Goal: Book appointment/travel/reservation

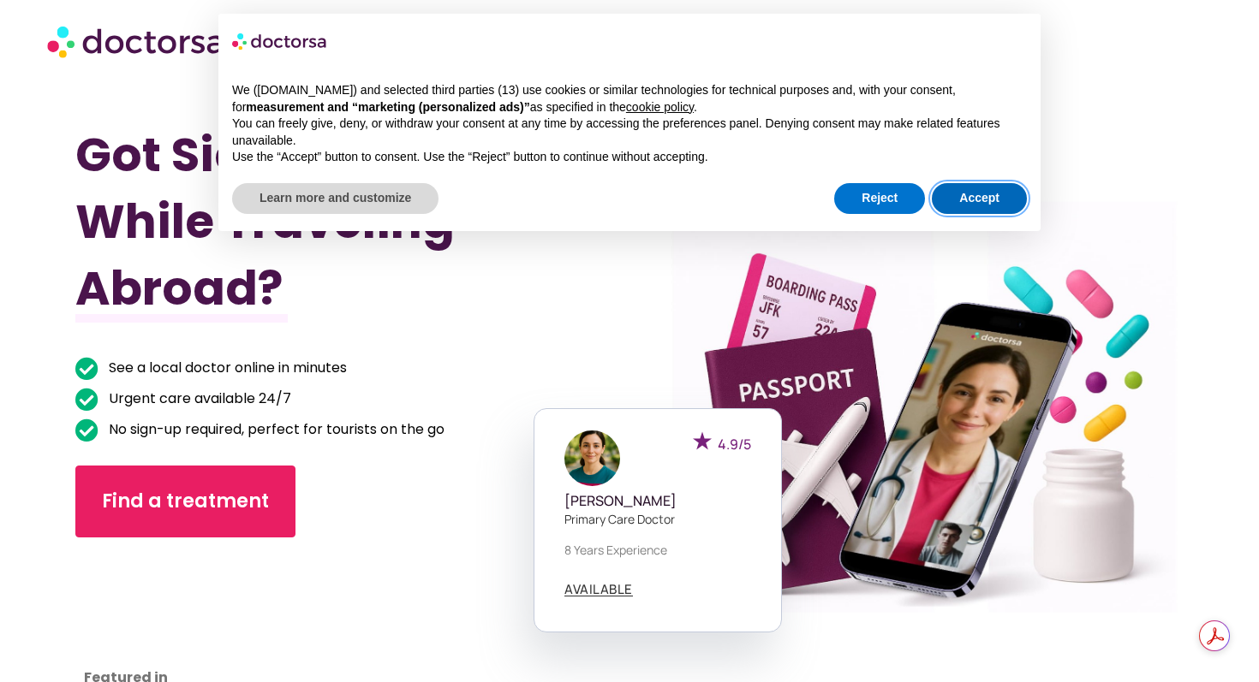
click at [959, 199] on button "Accept" at bounding box center [979, 198] width 95 height 31
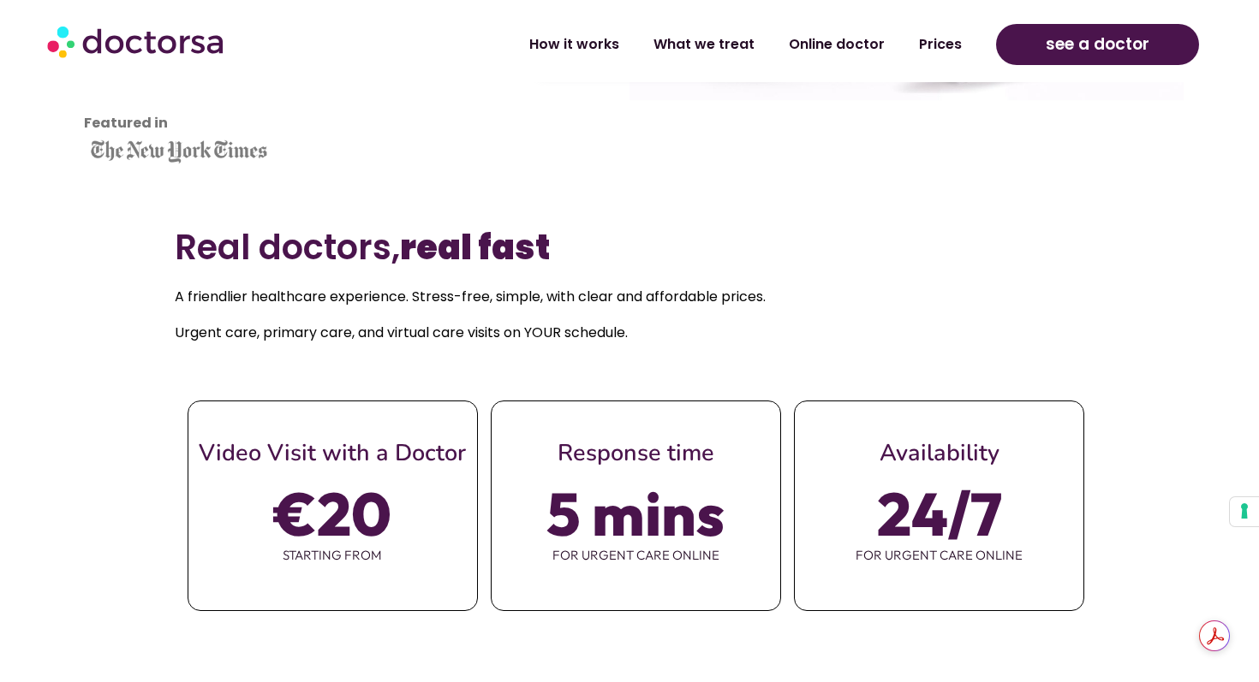
scroll to position [557, 0]
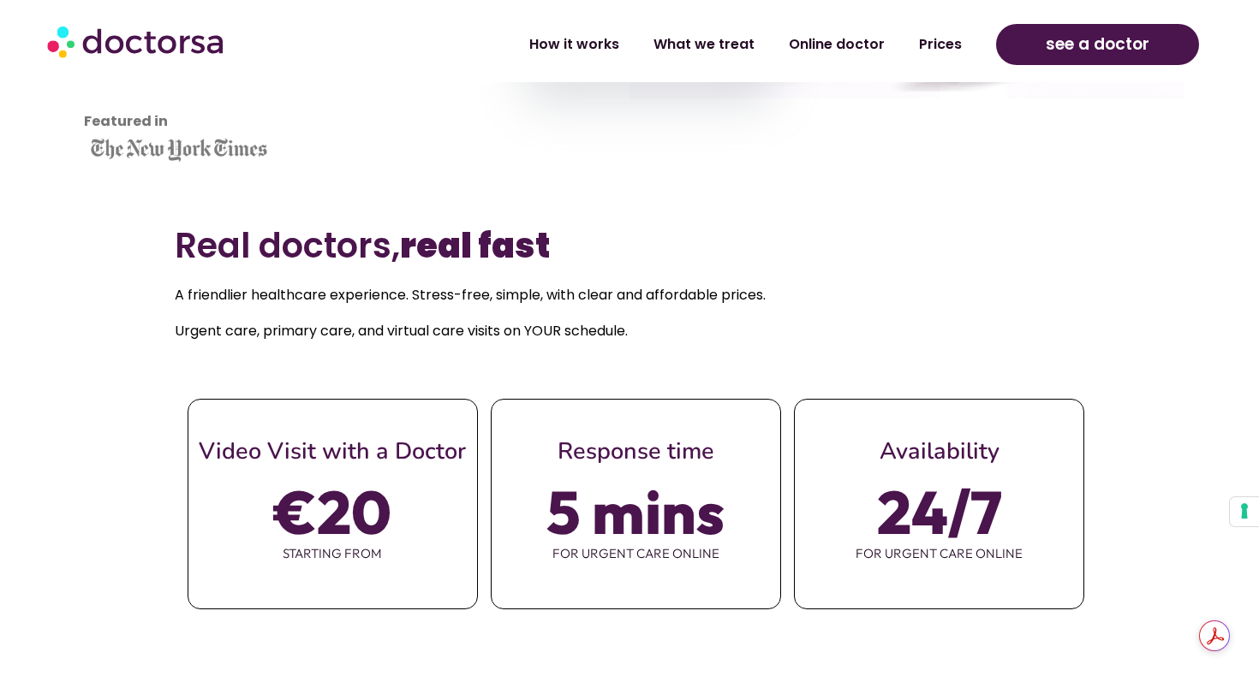
click at [367, 523] on span "€20" at bounding box center [332, 512] width 117 height 48
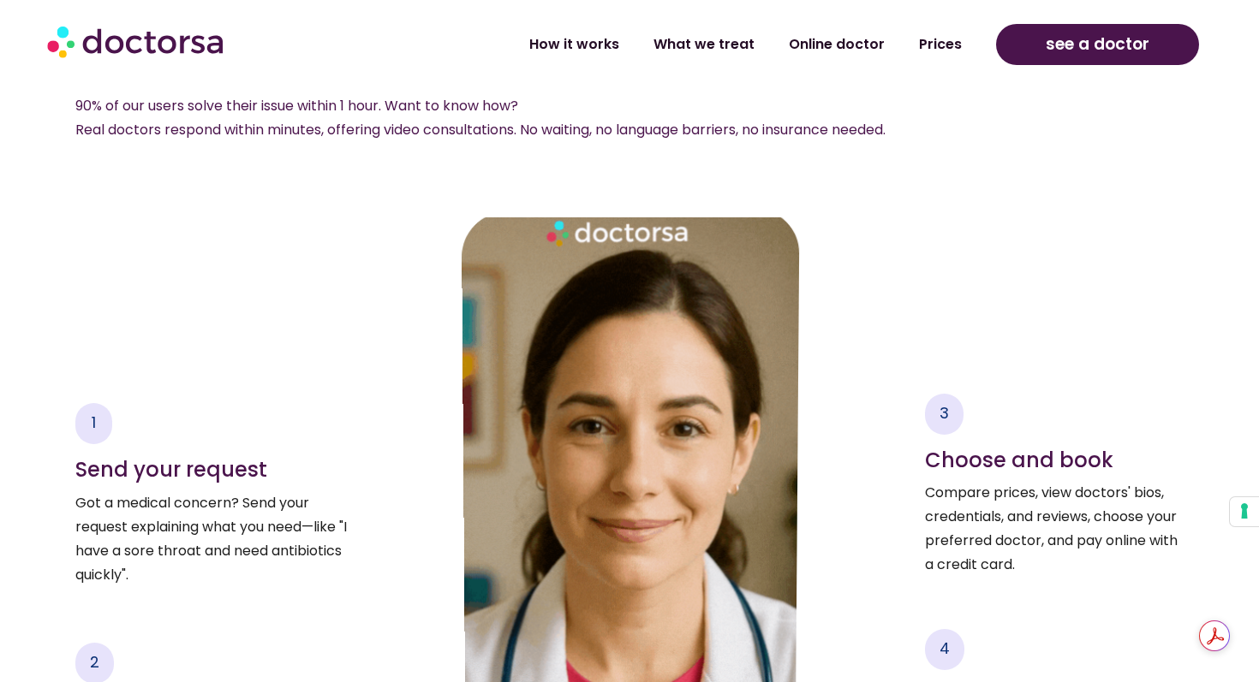
scroll to position [2617, 0]
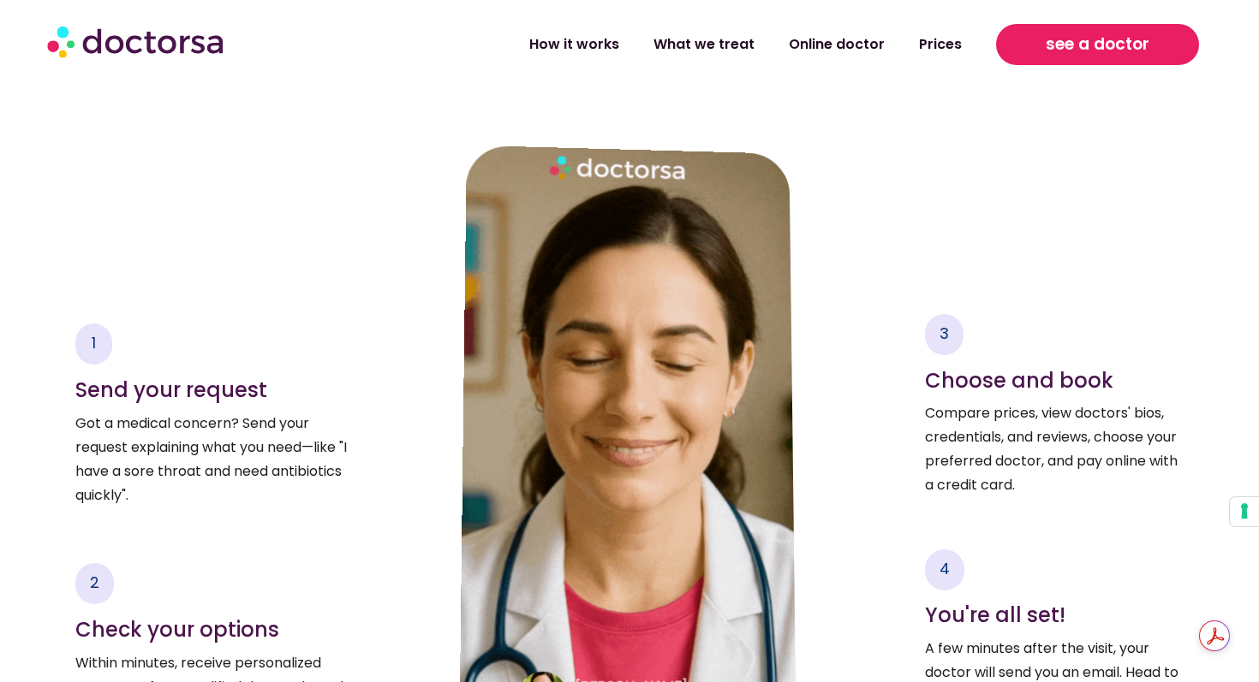
click at [1079, 43] on span "see a doctor" at bounding box center [1098, 44] width 104 height 27
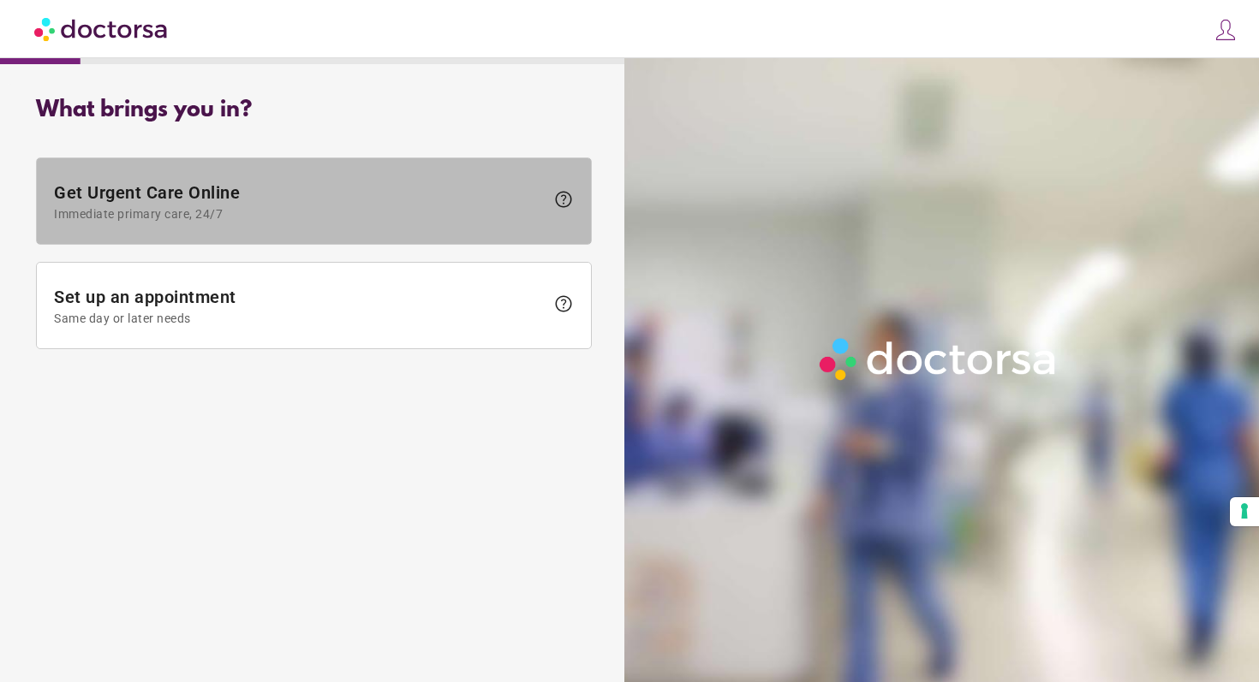
click at [551, 198] on span "help" at bounding box center [559, 201] width 29 height 25
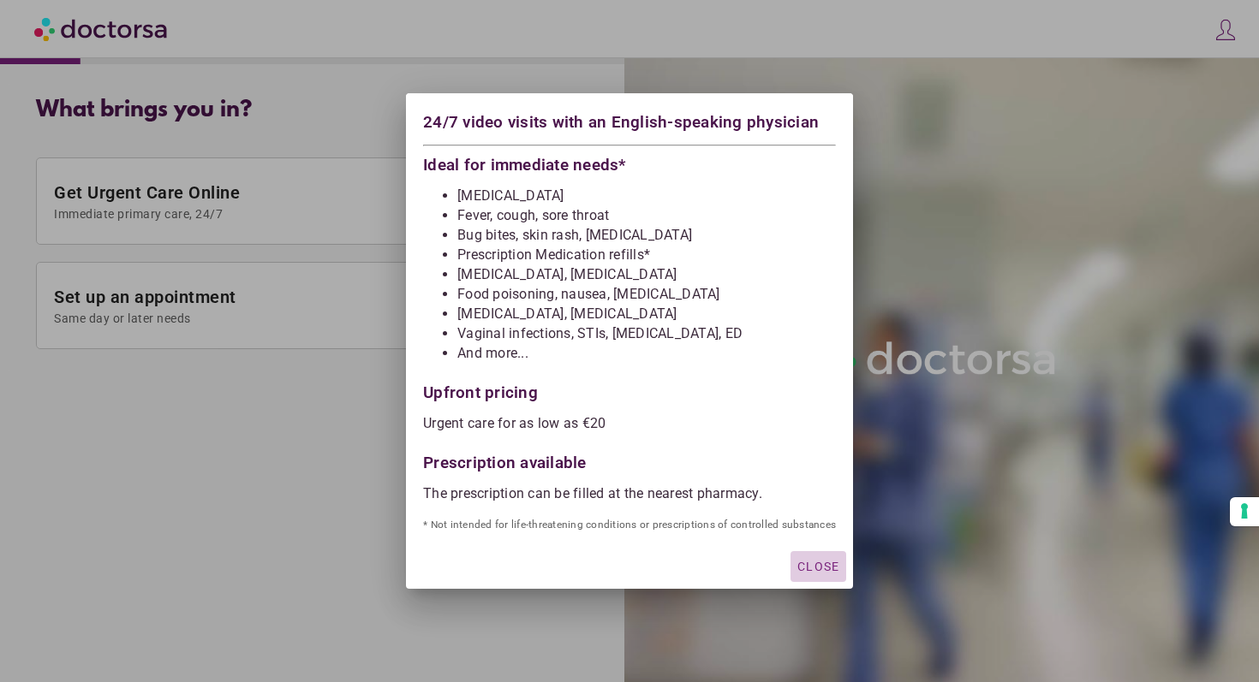
click at [812, 563] on span "Close" at bounding box center [818, 567] width 42 height 14
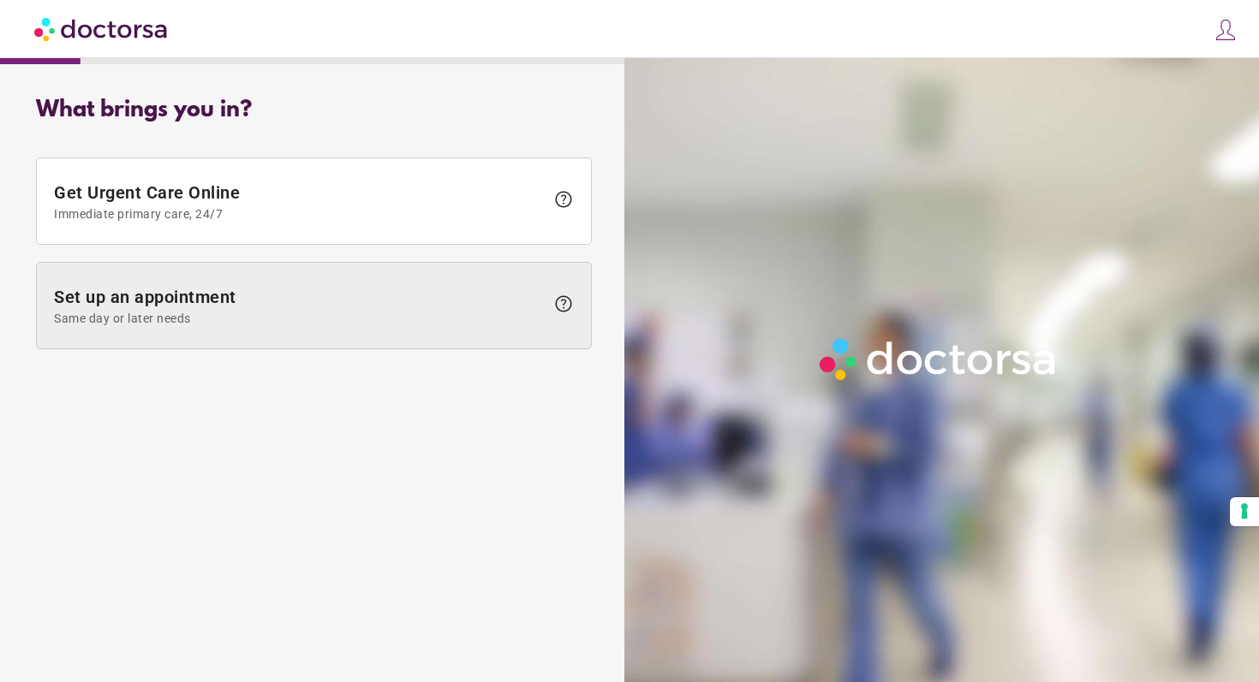
click at [551, 296] on span "help" at bounding box center [559, 306] width 29 height 25
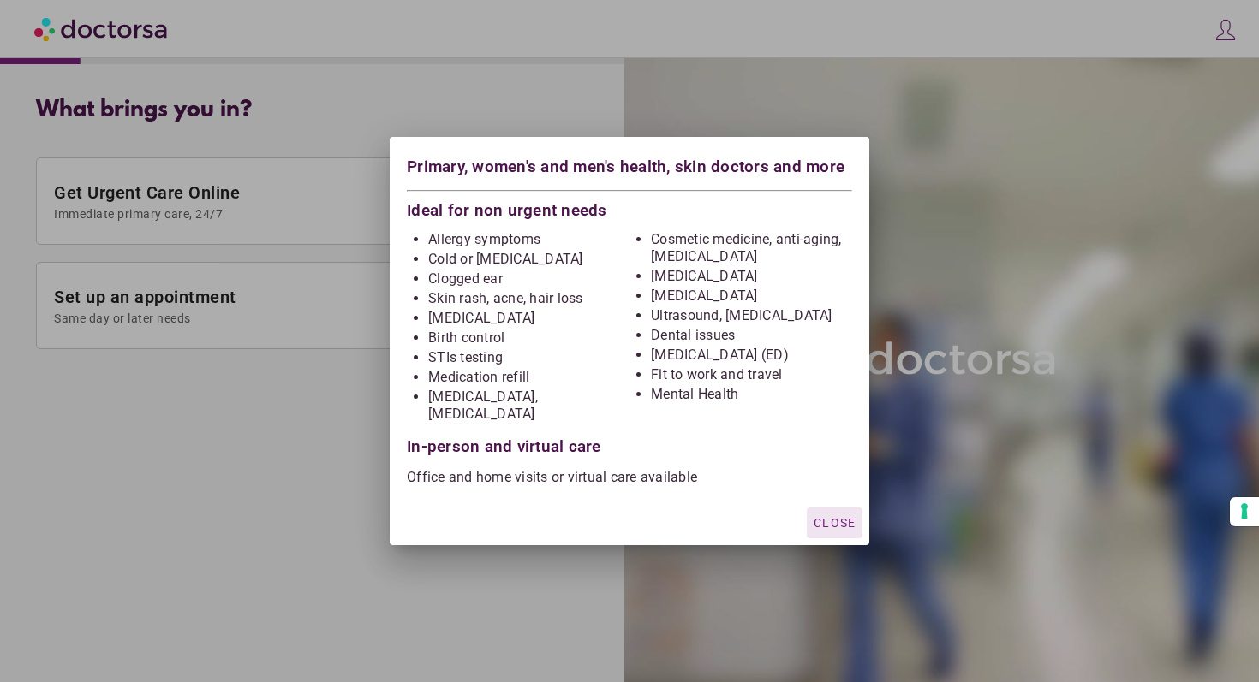
click at [823, 516] on span "Close" at bounding box center [834, 523] width 42 height 14
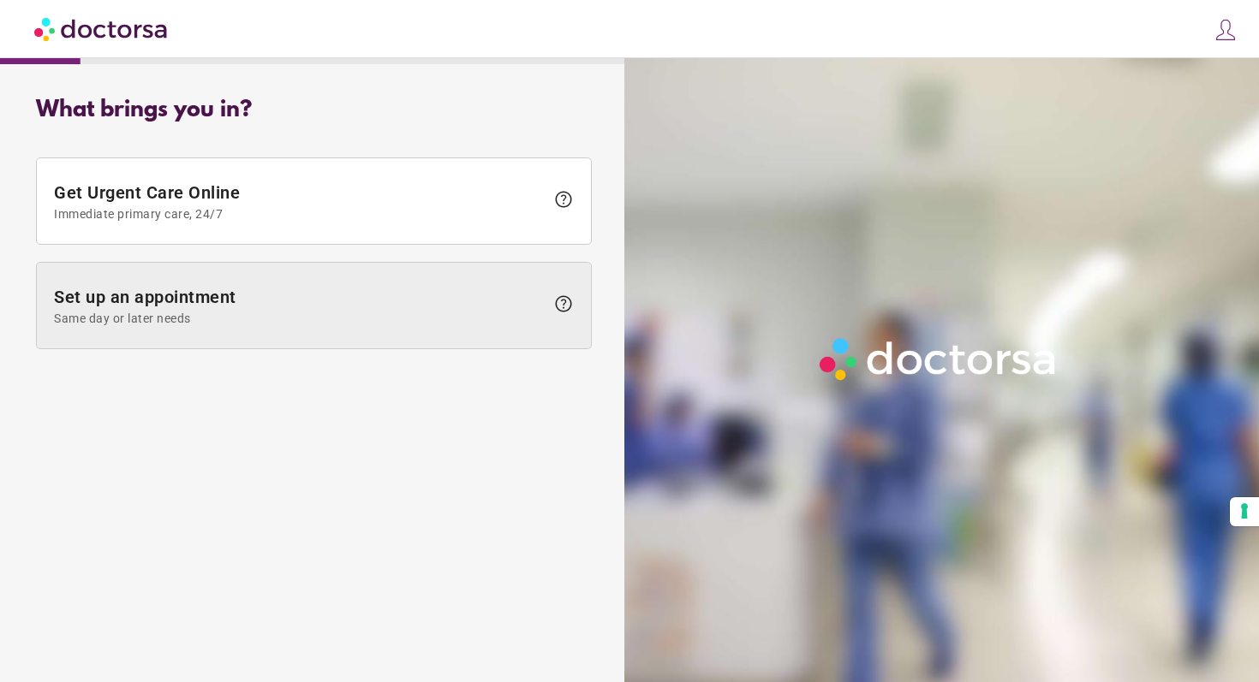
click at [561, 304] on span "help" at bounding box center [563, 304] width 21 height 21
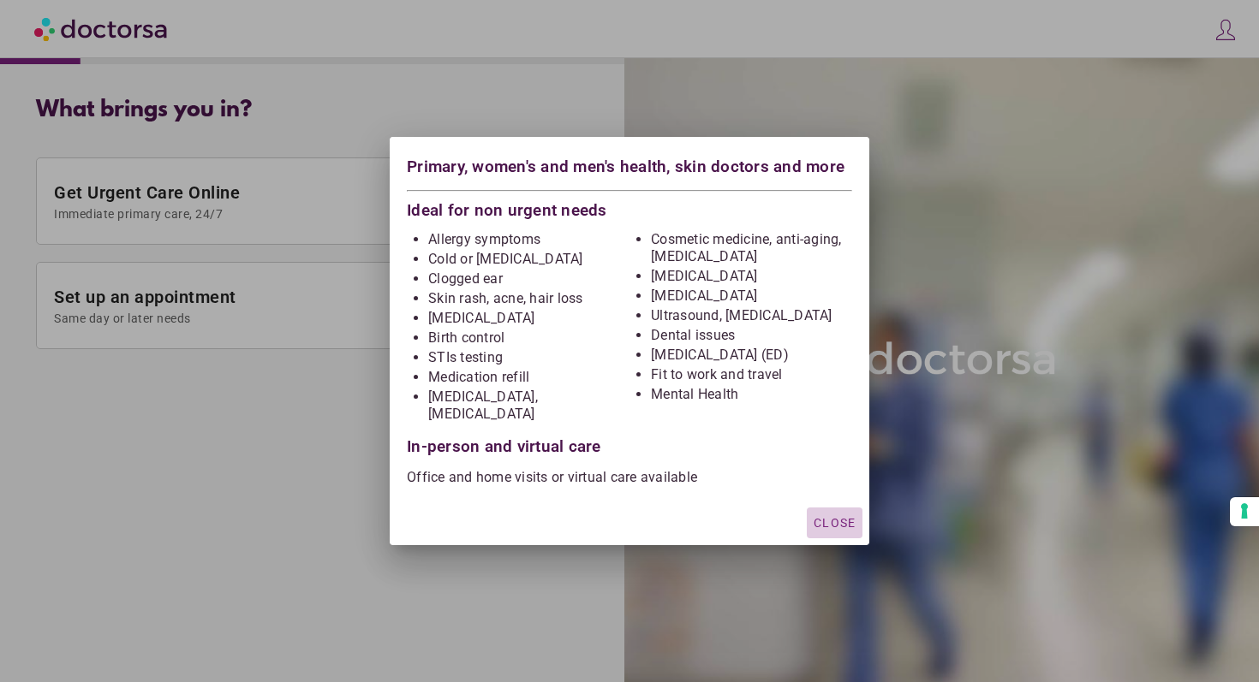
click at [821, 516] on span "Close" at bounding box center [834, 523] width 42 height 14
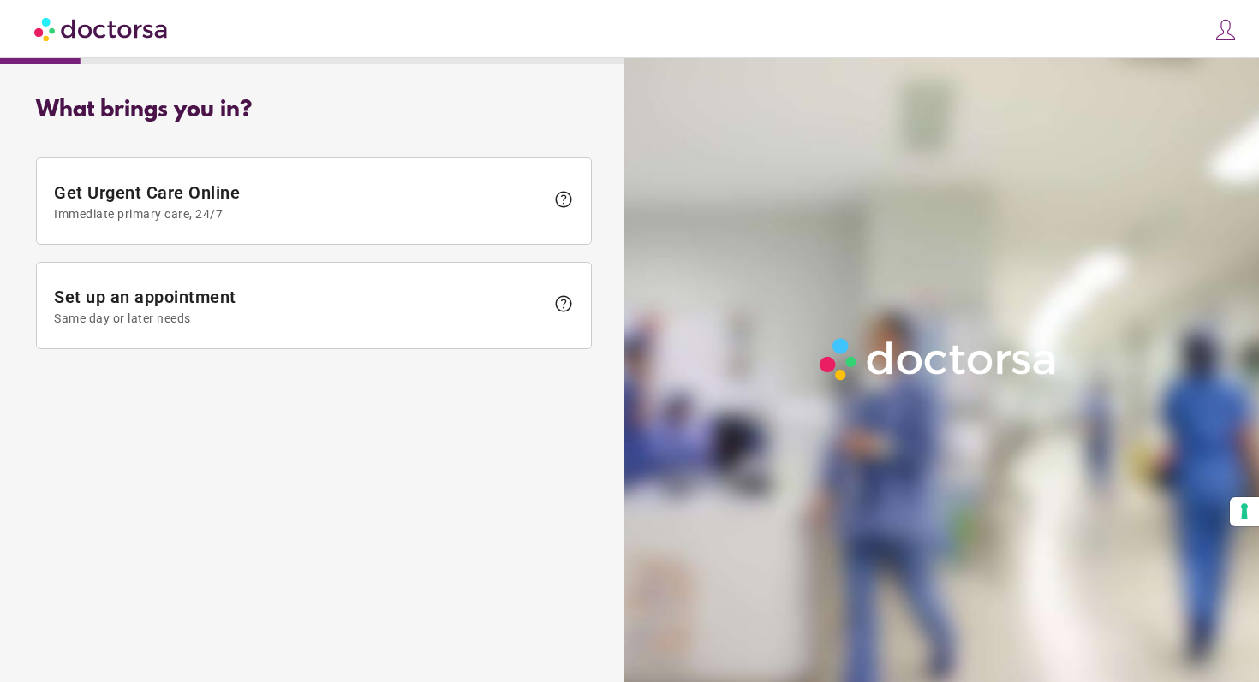
click at [94, 32] on img at bounding box center [101, 28] width 135 height 39
click at [1228, 33] on img at bounding box center [1225, 30] width 24 height 24
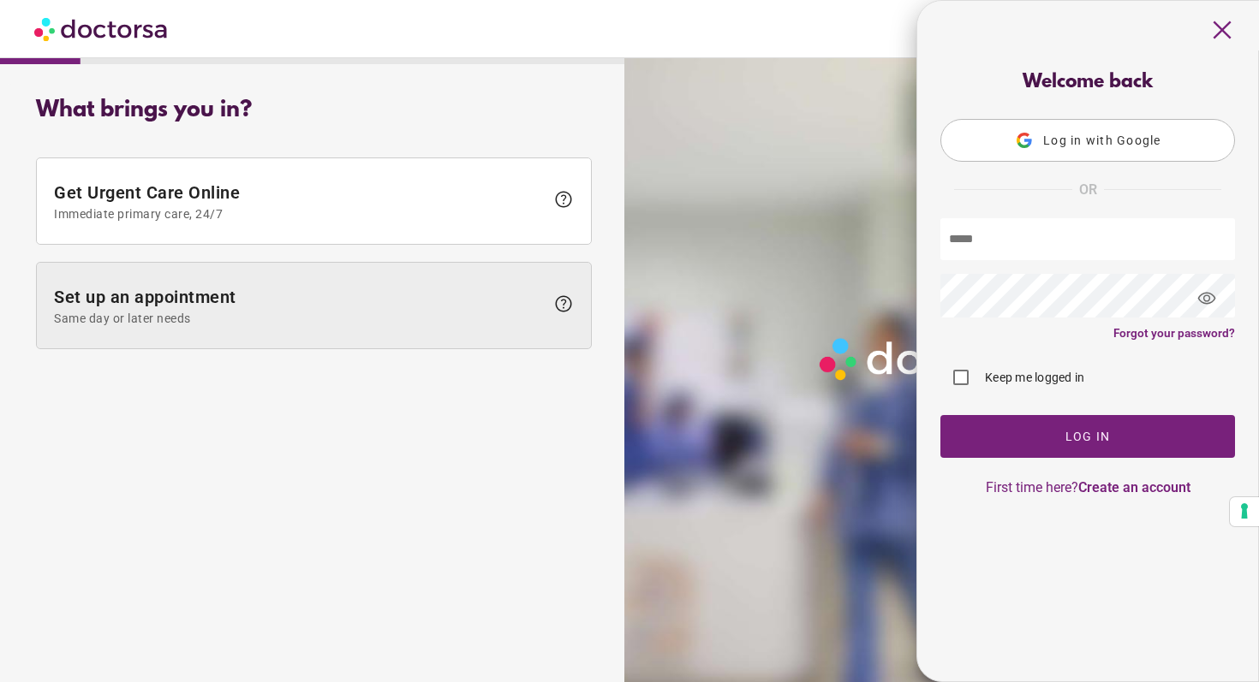
click at [549, 296] on span "help" at bounding box center [559, 306] width 29 height 25
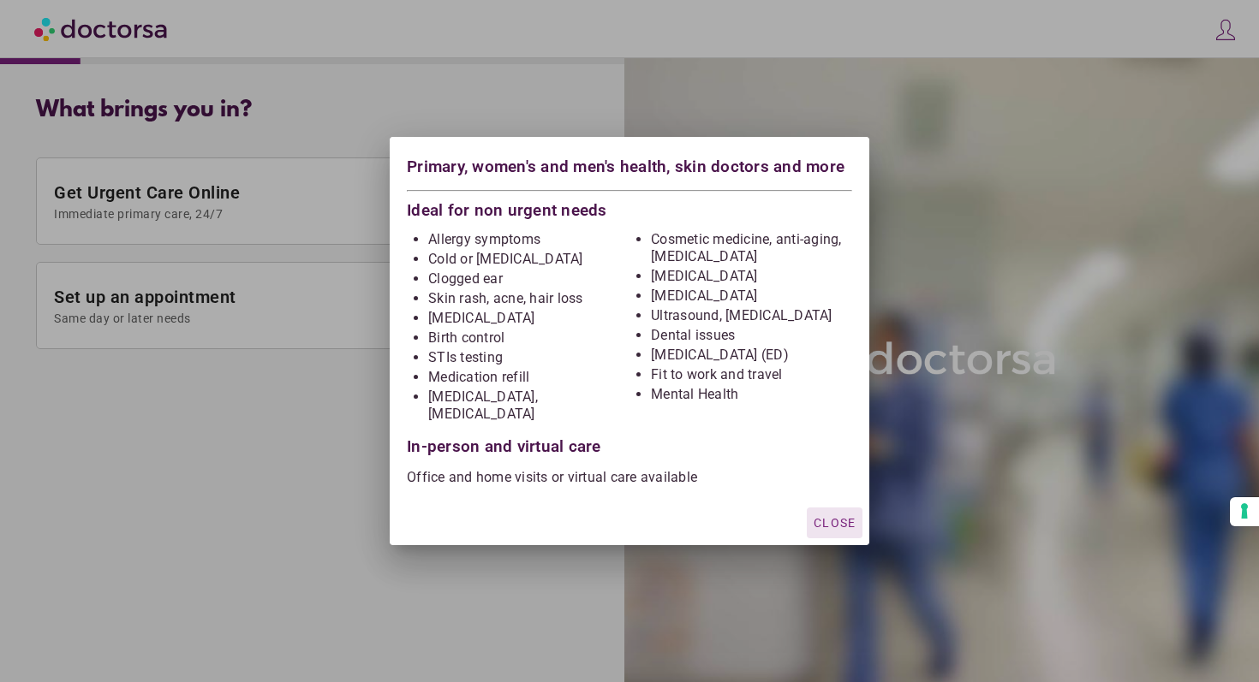
click at [832, 516] on span "Close" at bounding box center [834, 523] width 42 height 14
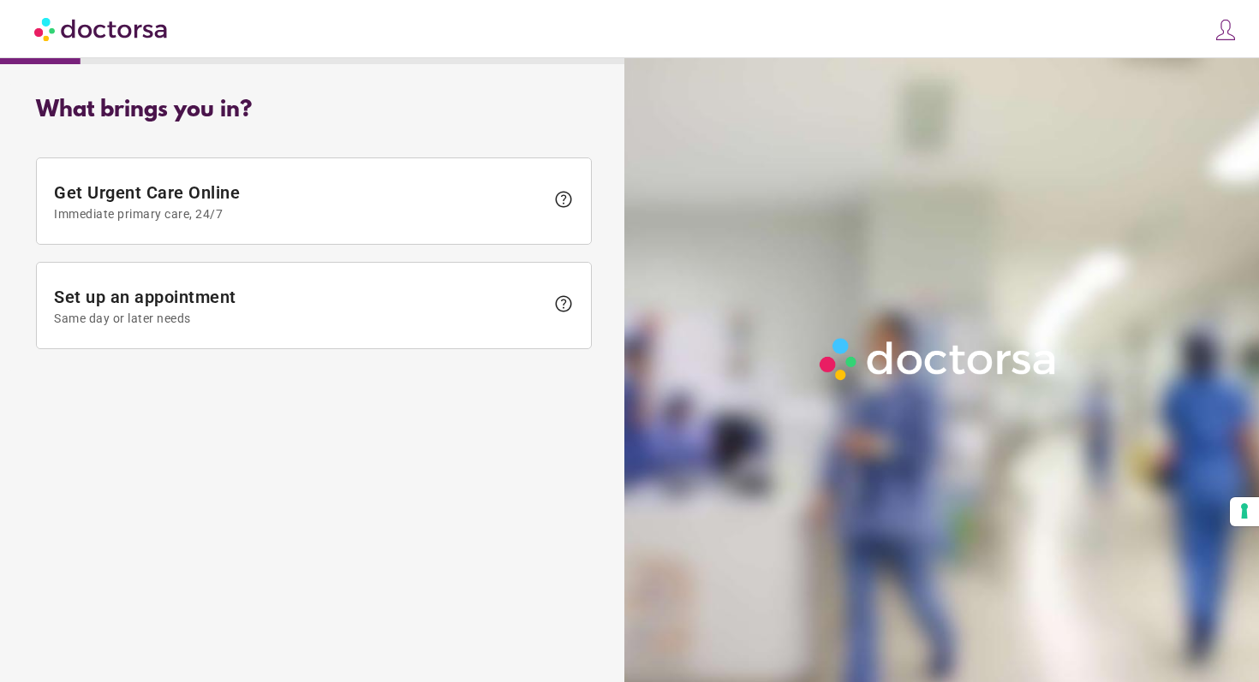
click at [1092, 30] on div "close Log in Make a request Your appointments Your profile Welcome back Log in …" at bounding box center [629, 29] width 1259 height 58
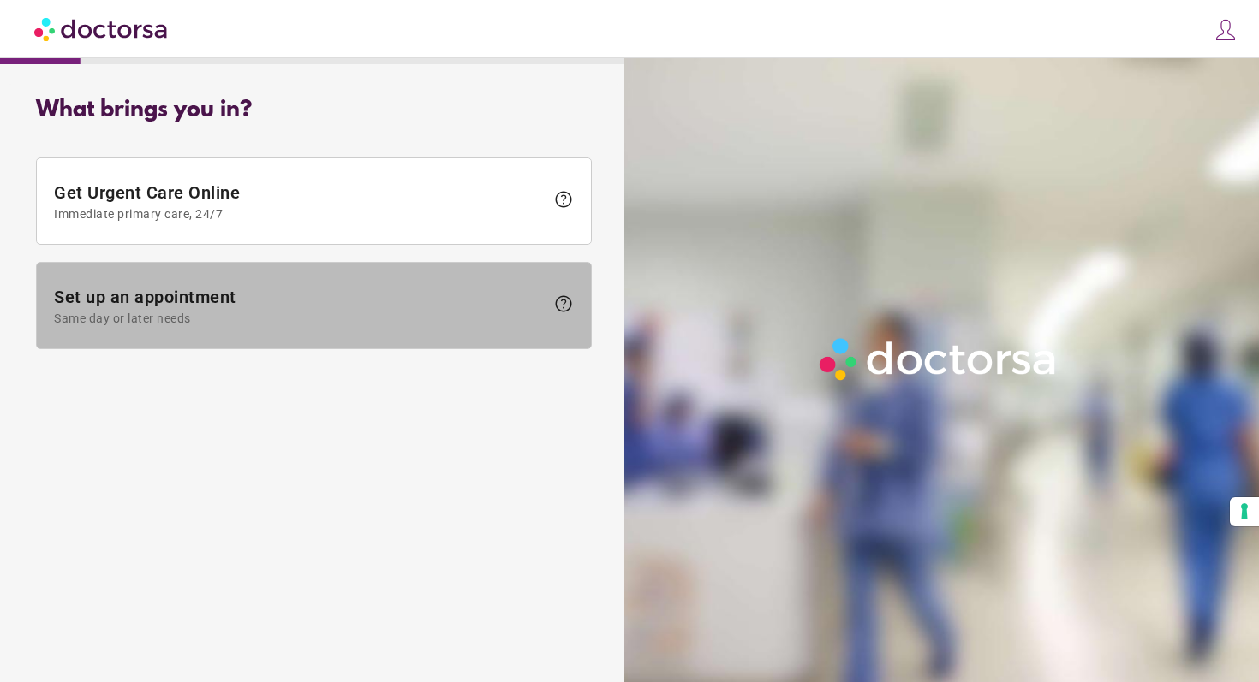
click at [369, 310] on span "Set up an appointment Same day or later needs" at bounding box center [299, 306] width 491 height 39
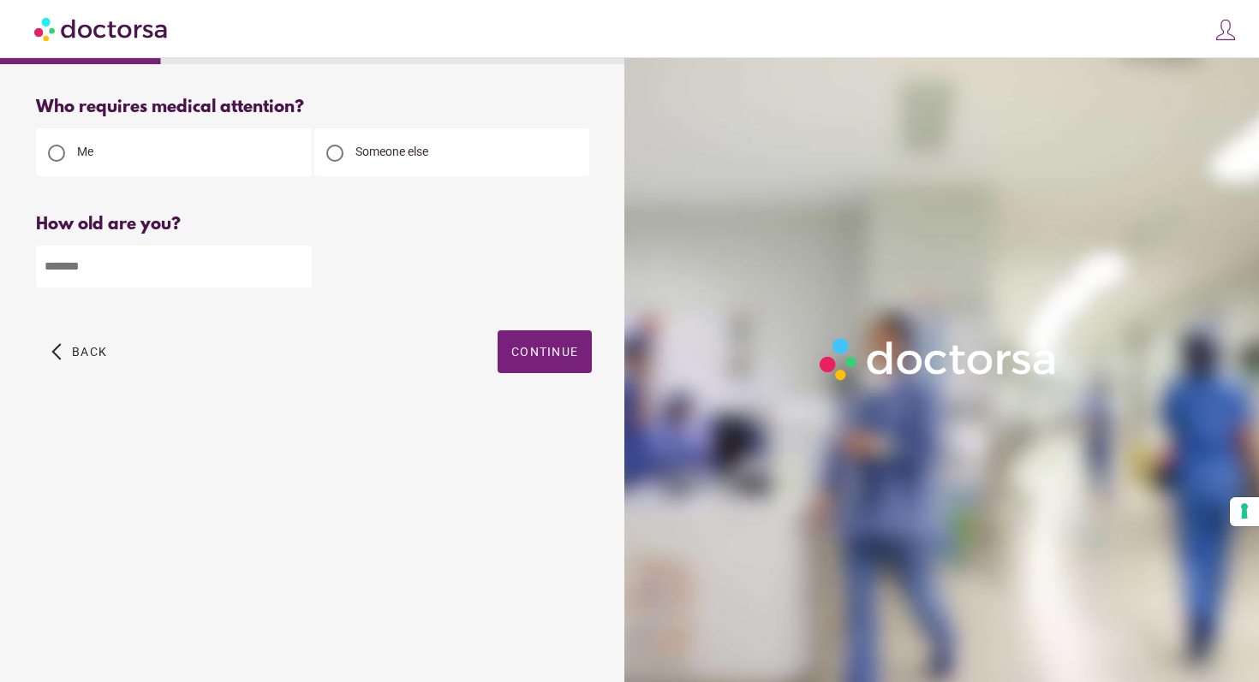
click at [341, 149] on div at bounding box center [334, 153] width 17 height 17
click at [212, 271] on input "number" at bounding box center [174, 267] width 276 height 42
type input "**"
click at [528, 346] on span "Continue" at bounding box center [544, 352] width 67 height 14
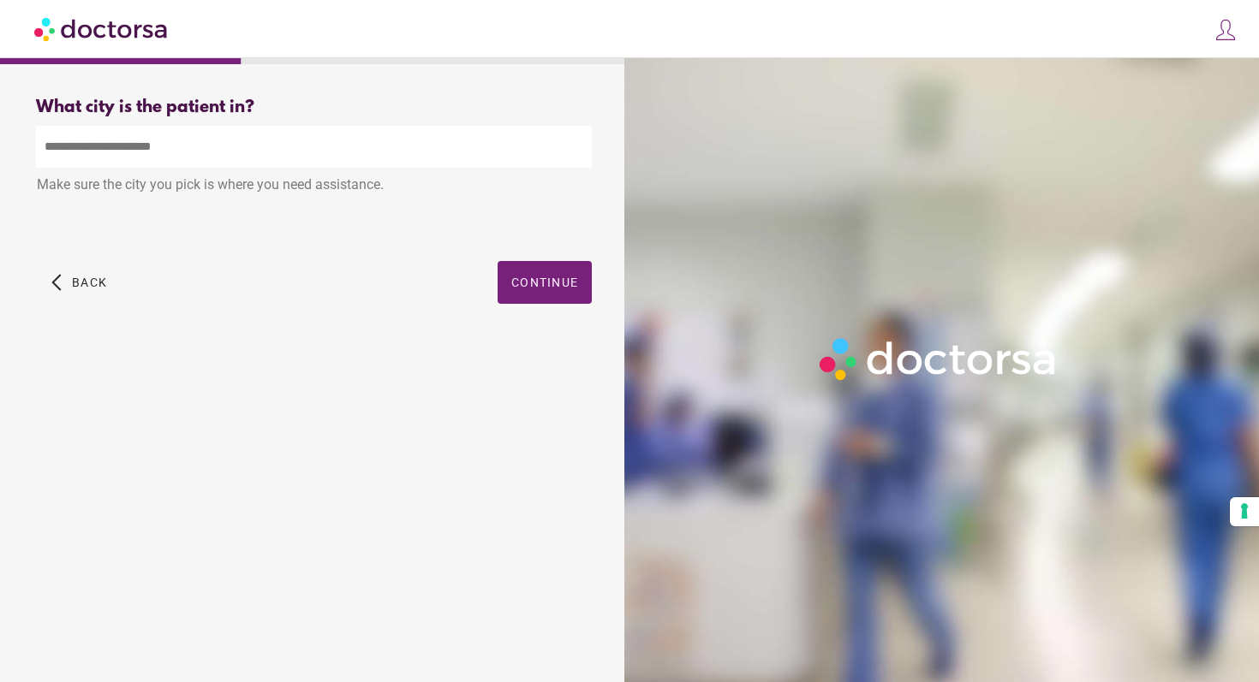
click at [315, 148] on input "text" at bounding box center [314, 147] width 556 height 42
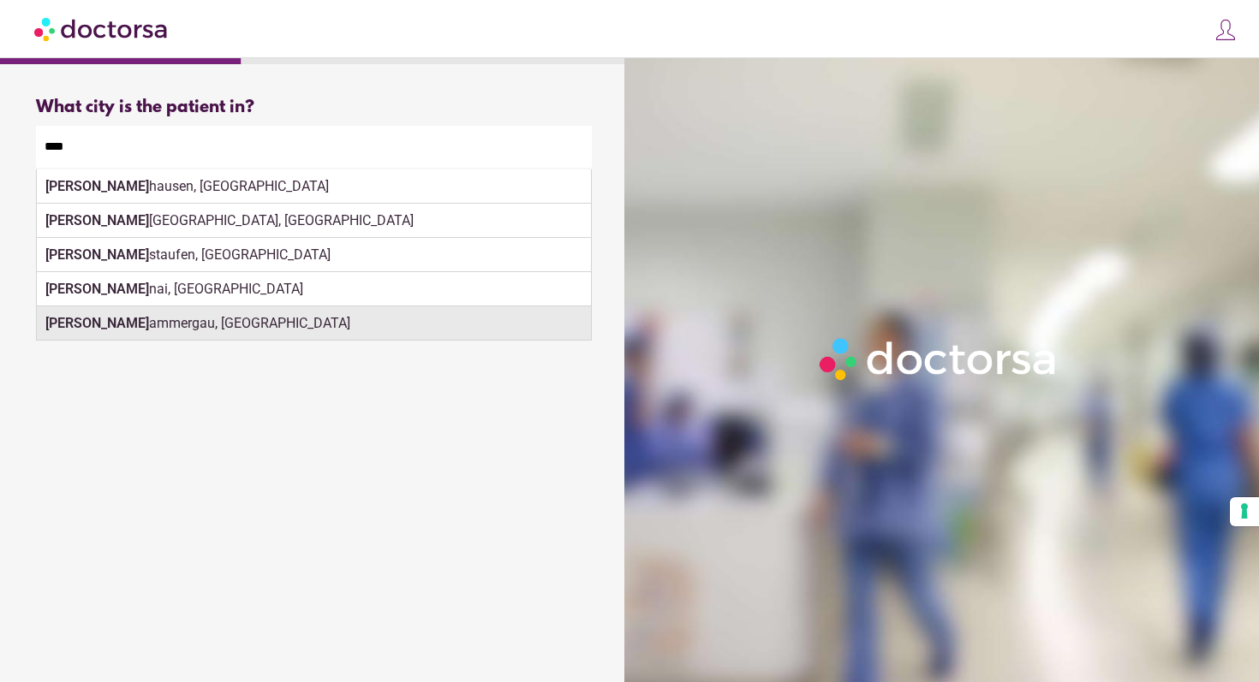
click at [257, 328] on div "Ober ammergau, Germany" at bounding box center [314, 324] width 554 height 34
type input "**********"
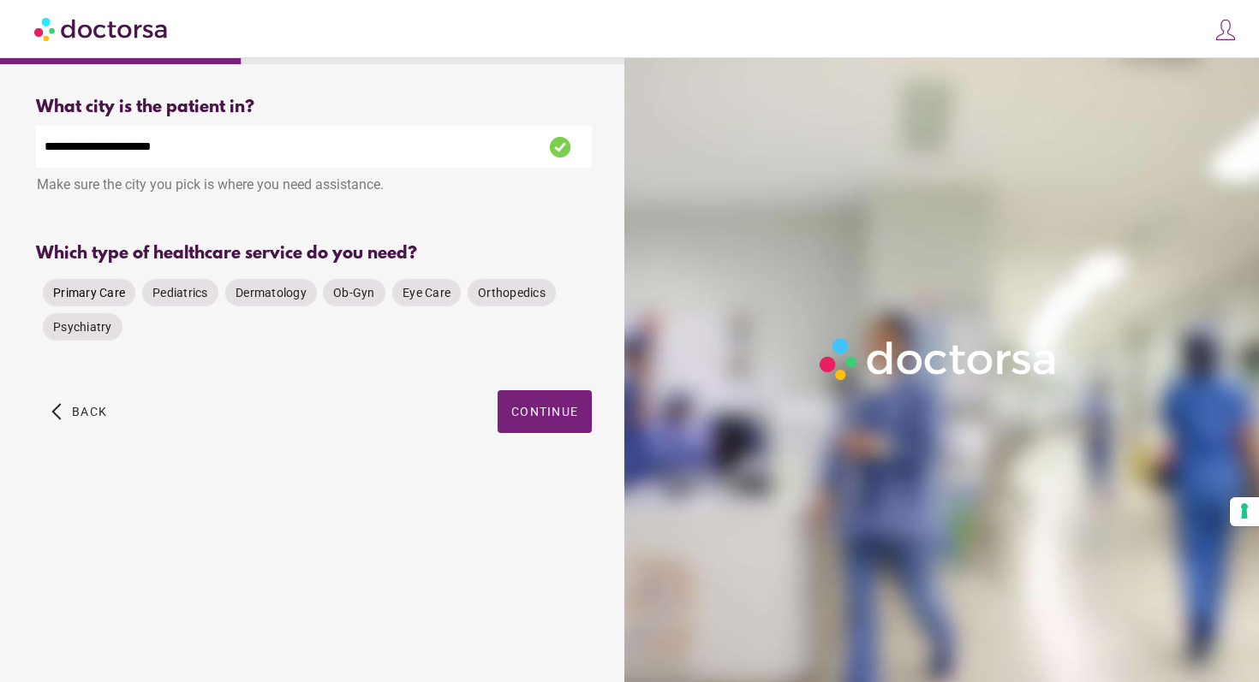
click at [100, 293] on span "Primary Care" at bounding box center [89, 293] width 72 height 14
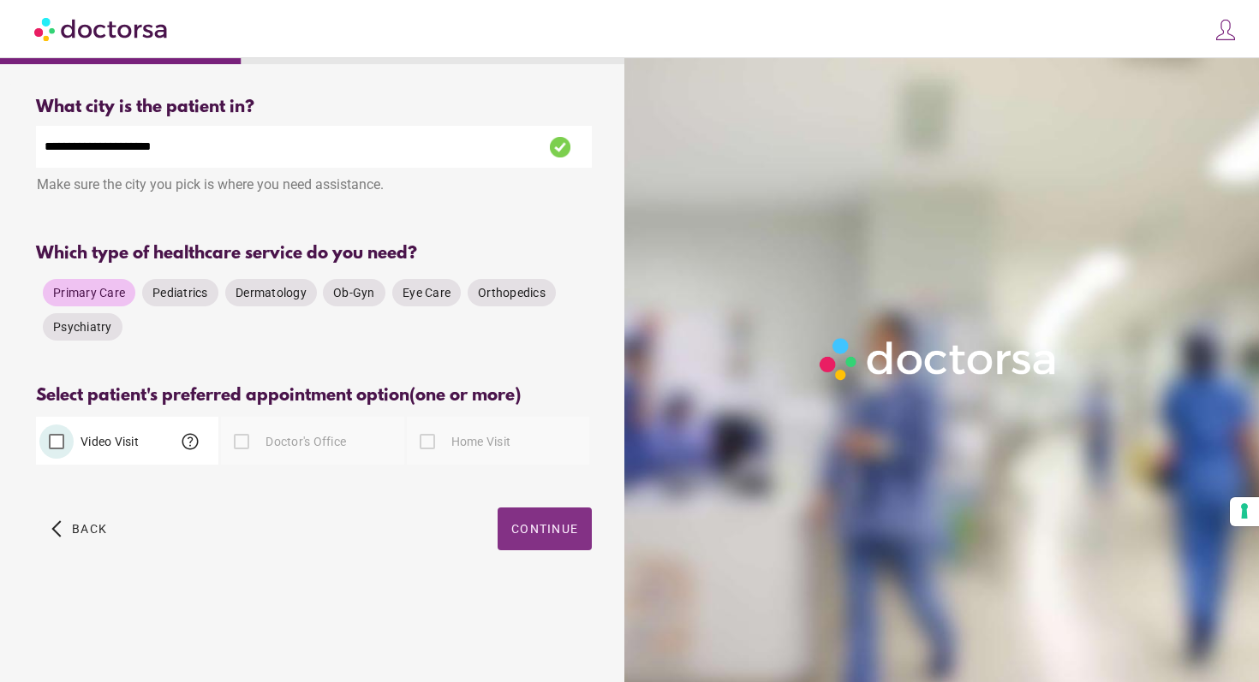
click at [553, 531] on span "Continue" at bounding box center [544, 529] width 67 height 14
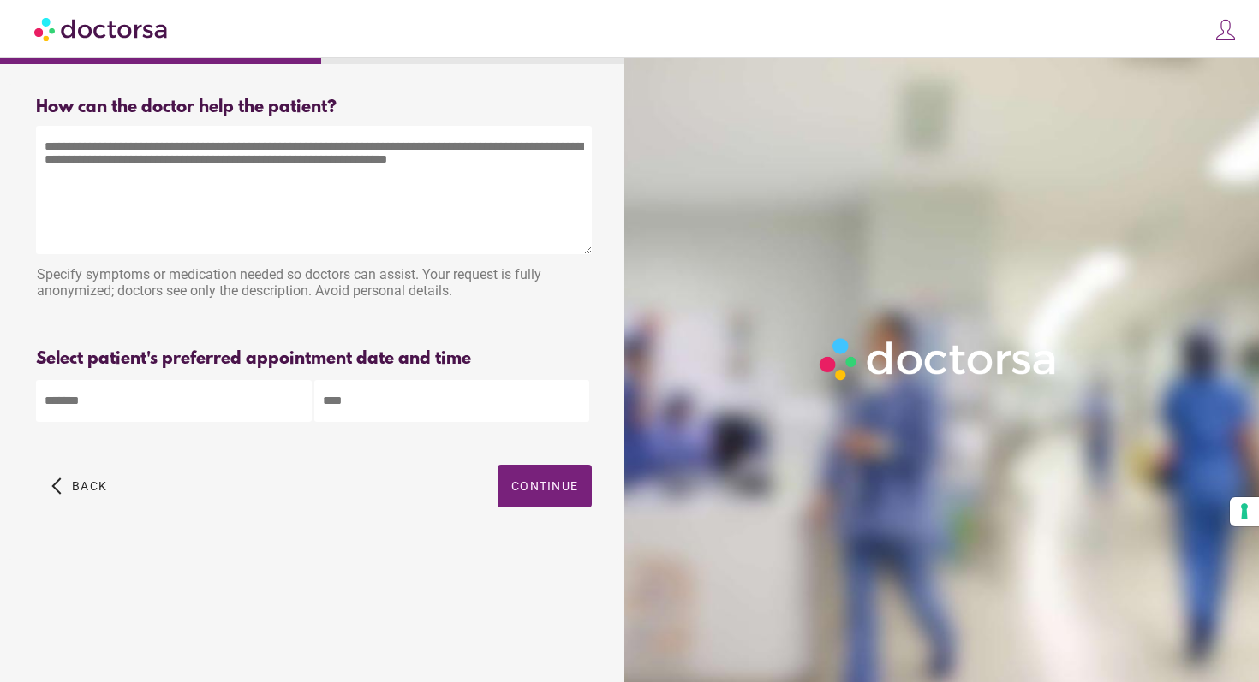
click at [229, 156] on textarea at bounding box center [314, 190] width 556 height 128
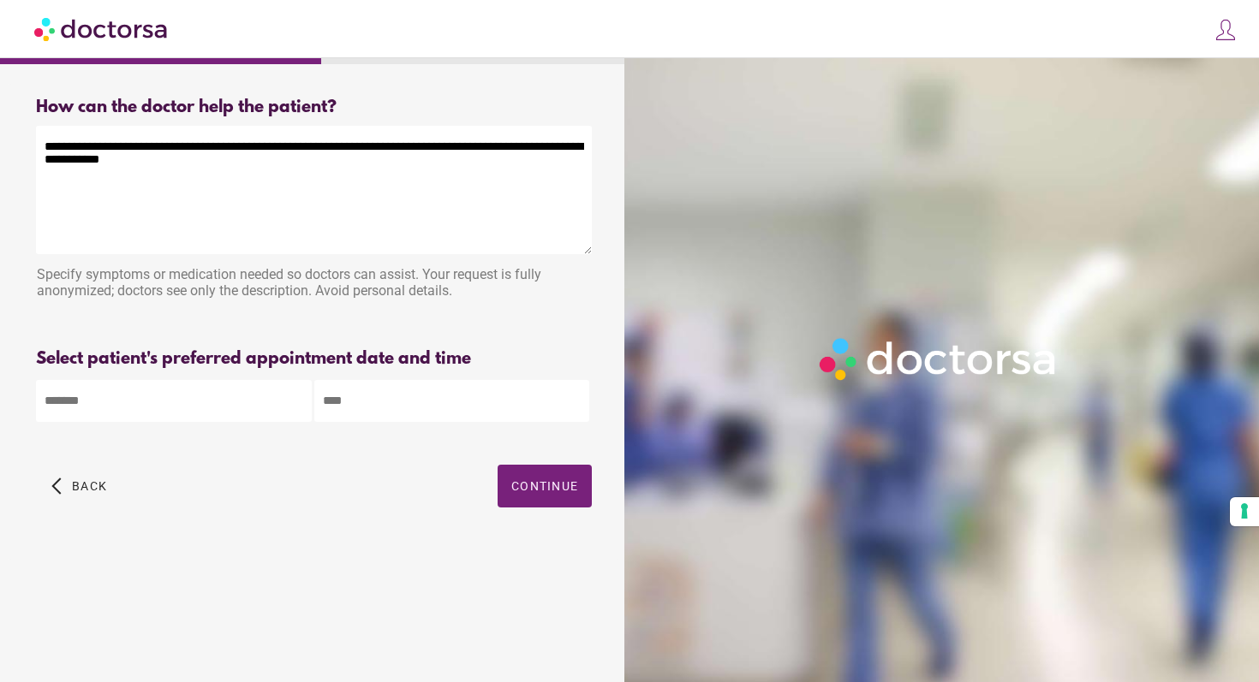
click at [220, 147] on textarea "**********" at bounding box center [314, 190] width 556 height 128
type textarea "**********"
click at [146, 399] on body "**********" at bounding box center [629, 341] width 1259 height 682
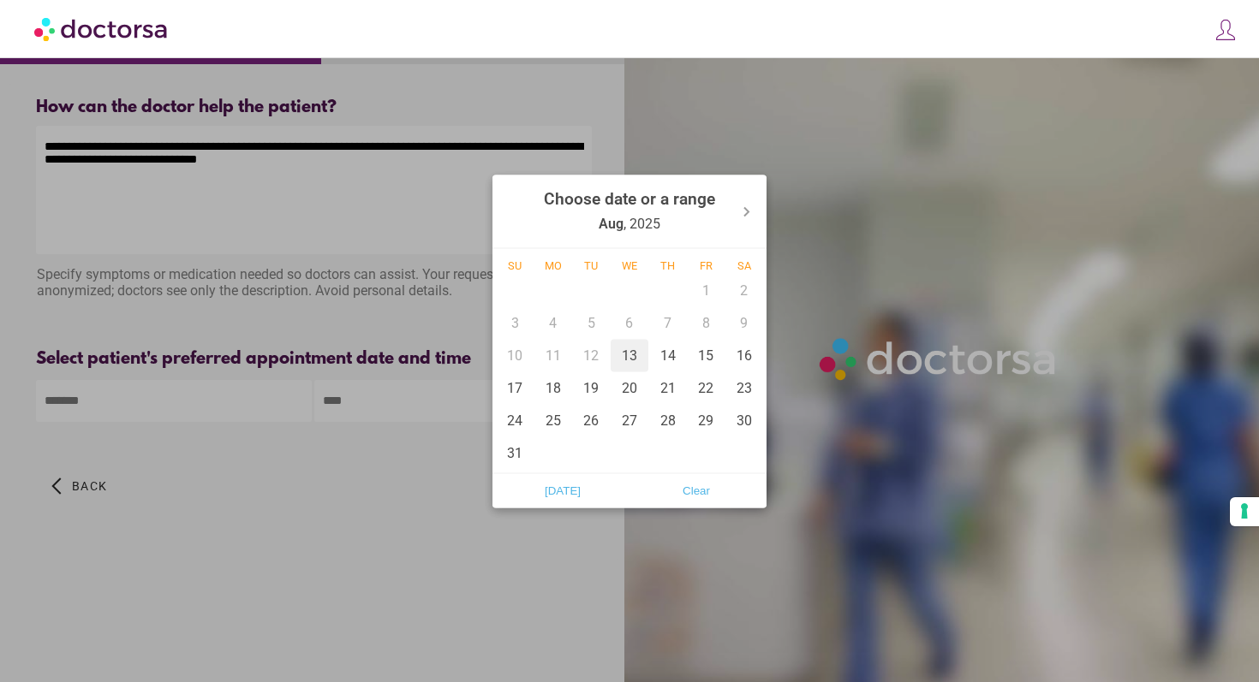
click at [626, 350] on div "13" at bounding box center [630, 355] width 39 height 33
type input "******"
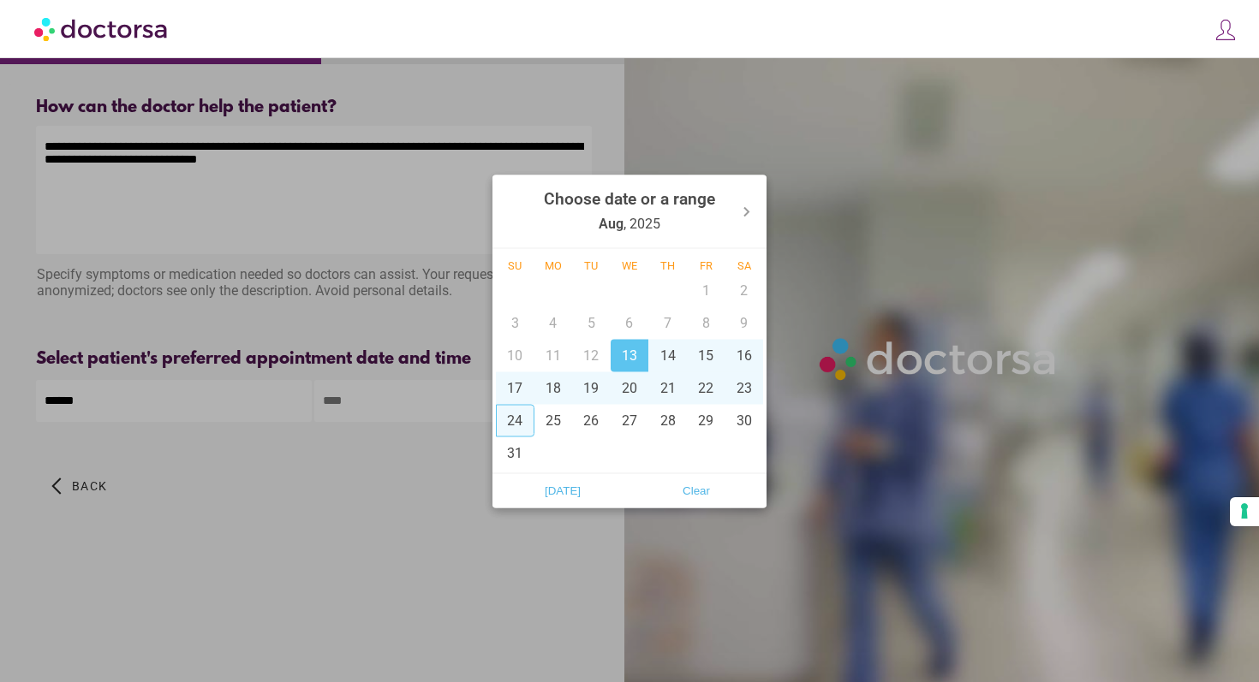
click at [461, 407] on div at bounding box center [629, 341] width 1259 height 682
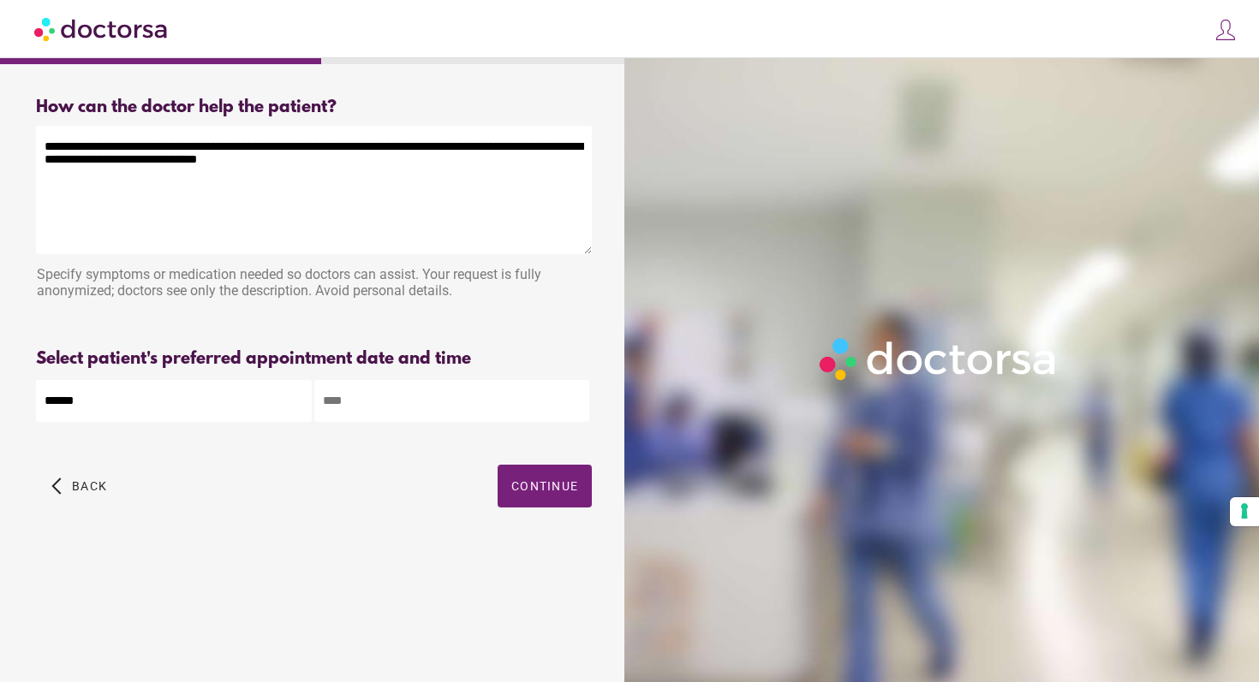
click at [408, 407] on input "text" at bounding box center [452, 401] width 276 height 42
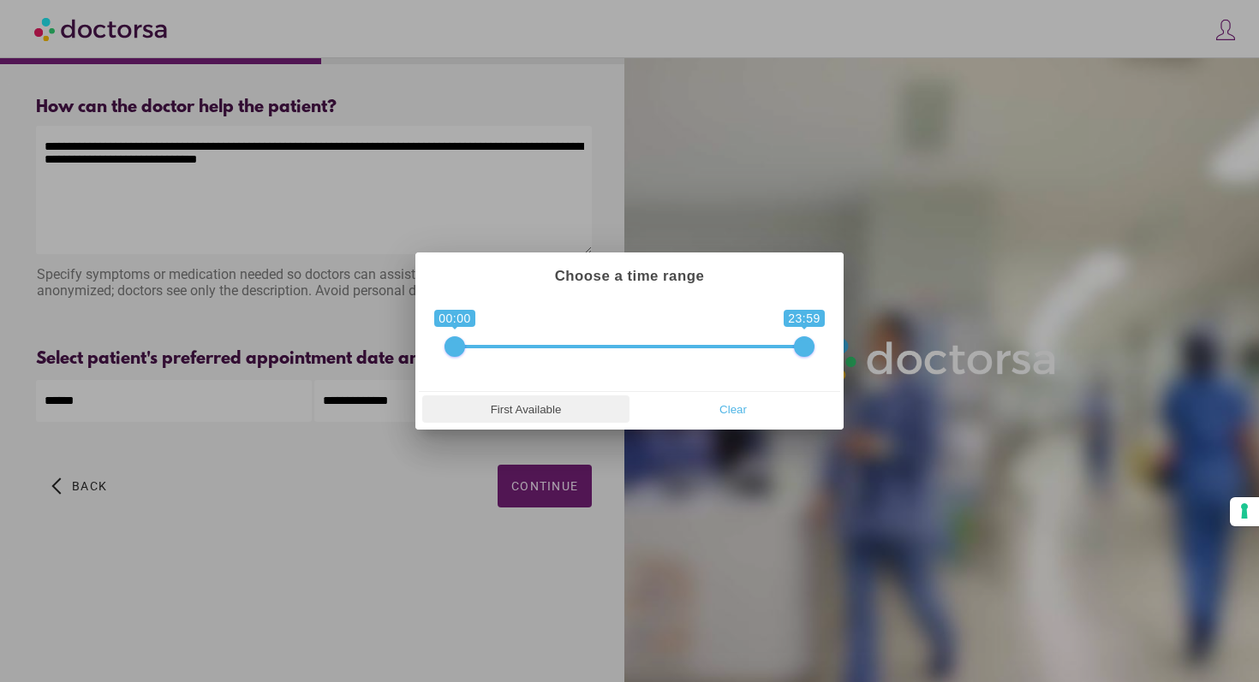
click at [515, 408] on span "First Available" at bounding box center [525, 409] width 197 height 26
type input "**********"
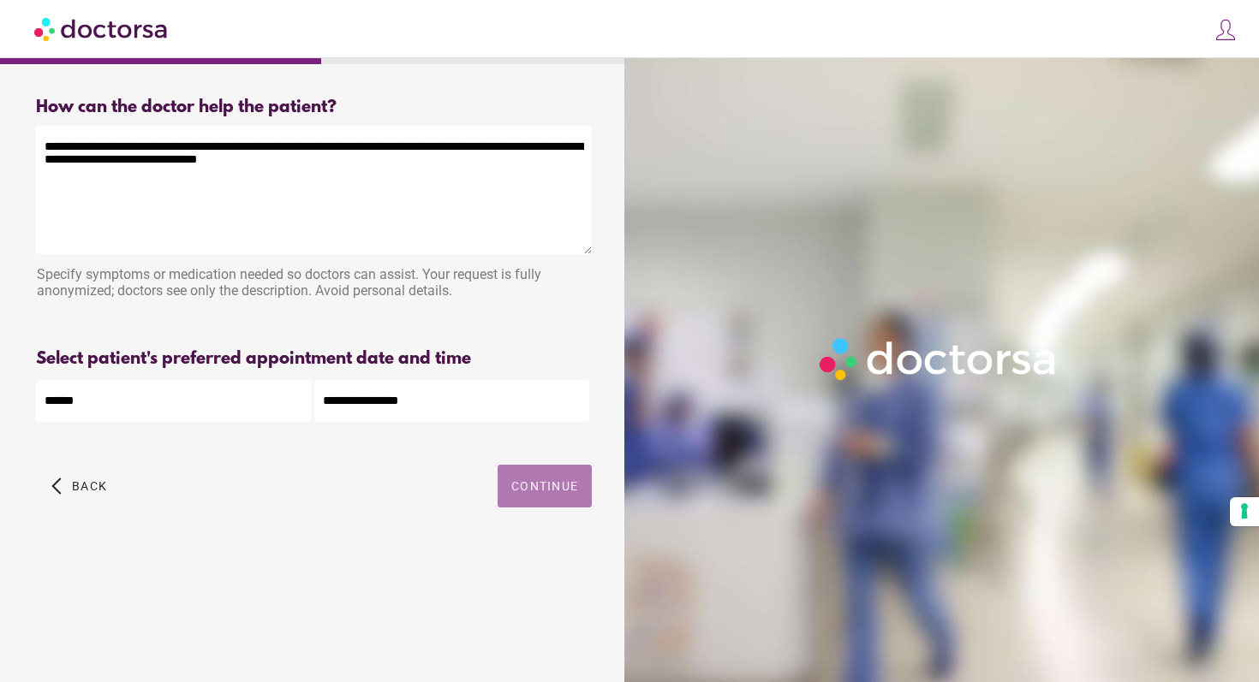
click at [531, 484] on span "Continue" at bounding box center [544, 487] width 67 height 14
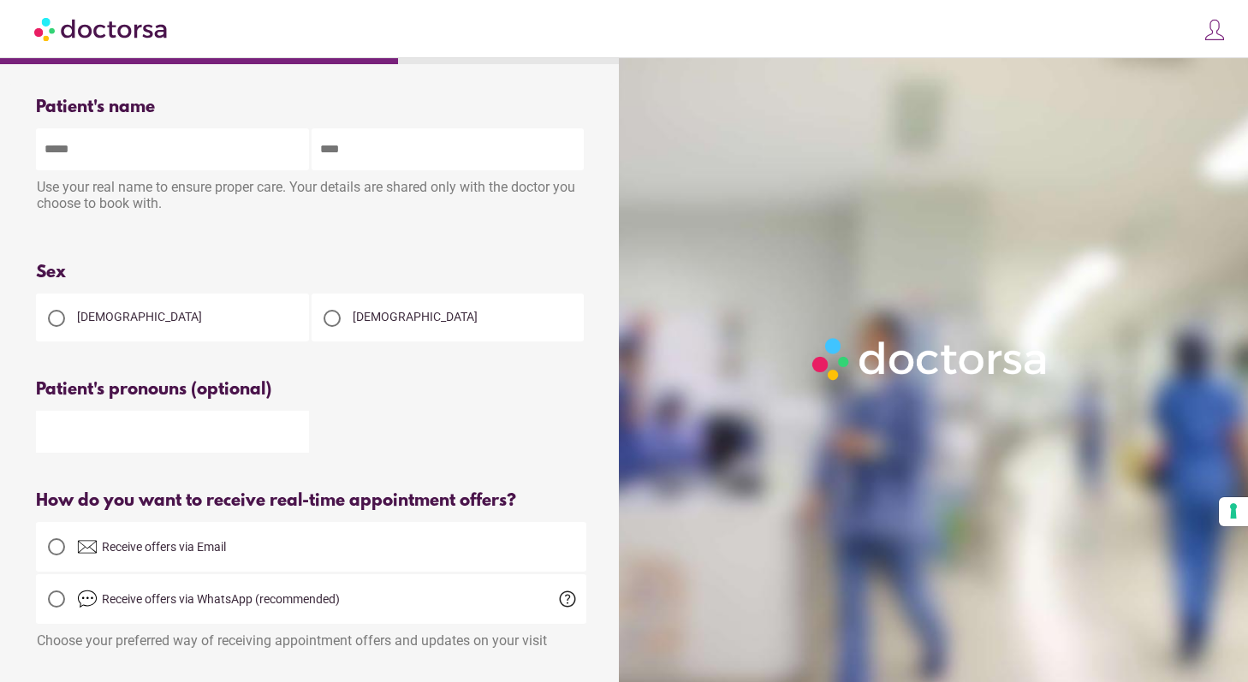
click at [212, 151] on input "text" at bounding box center [172, 149] width 273 height 42
type input "****"
click at [403, 162] on input "text" at bounding box center [448, 149] width 273 height 42
type input "******"
click at [326, 248] on div "Please enter your first and last name Please enter patient's first and last name" at bounding box center [311, 239] width 551 height 21
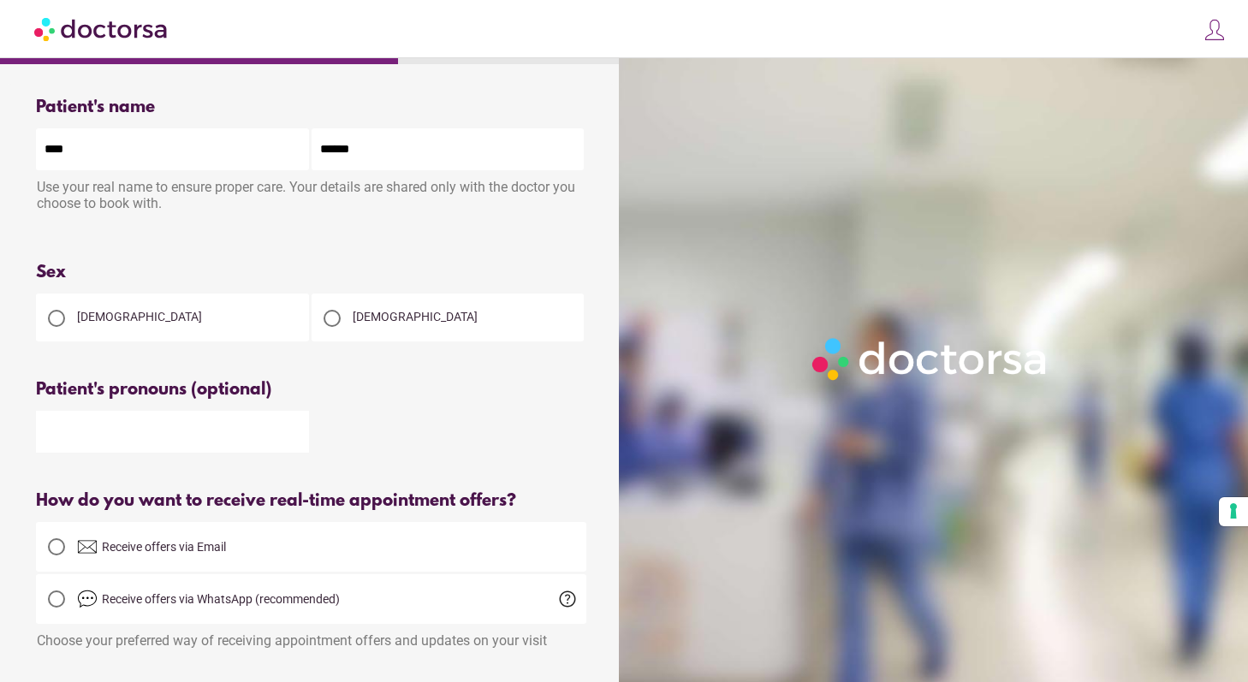
click at [184, 306] on div "Female" at bounding box center [172, 318] width 273 height 48
click at [110, 327] on div "Female" at bounding box center [172, 318] width 273 height 48
click at [58, 319] on div at bounding box center [56, 318] width 17 height 17
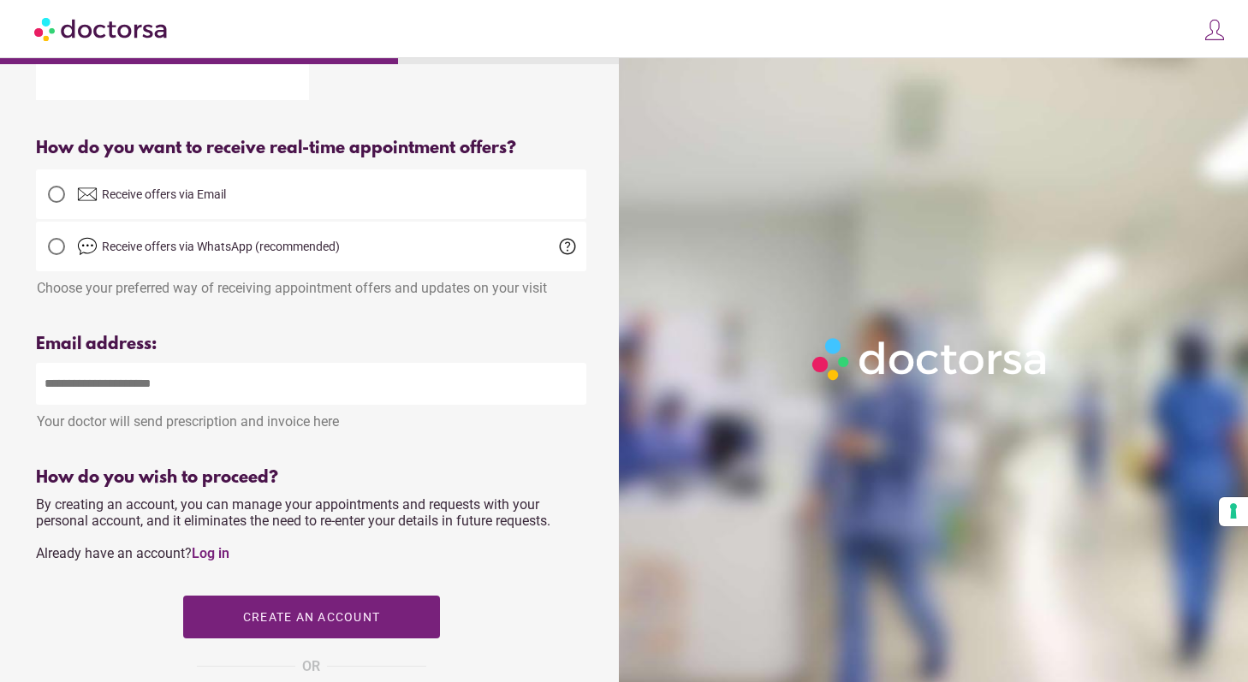
scroll to position [360, 0]
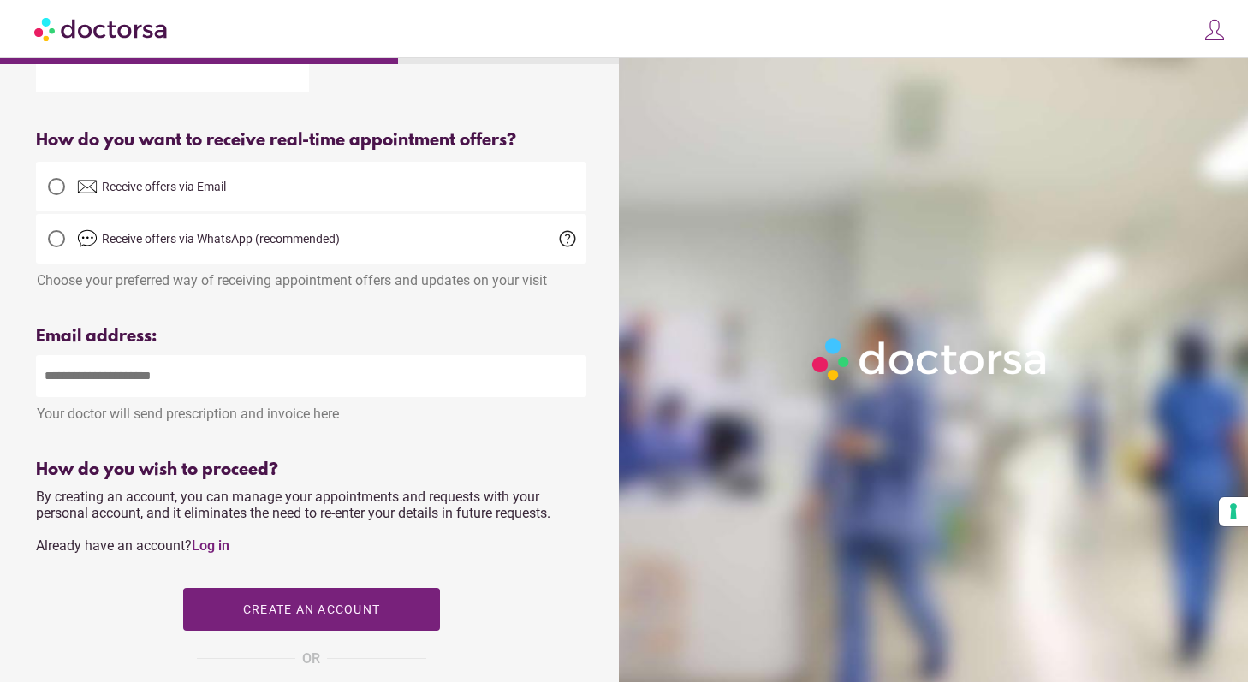
click at [166, 378] on input "email" at bounding box center [311, 376] width 551 height 42
type input "**********"
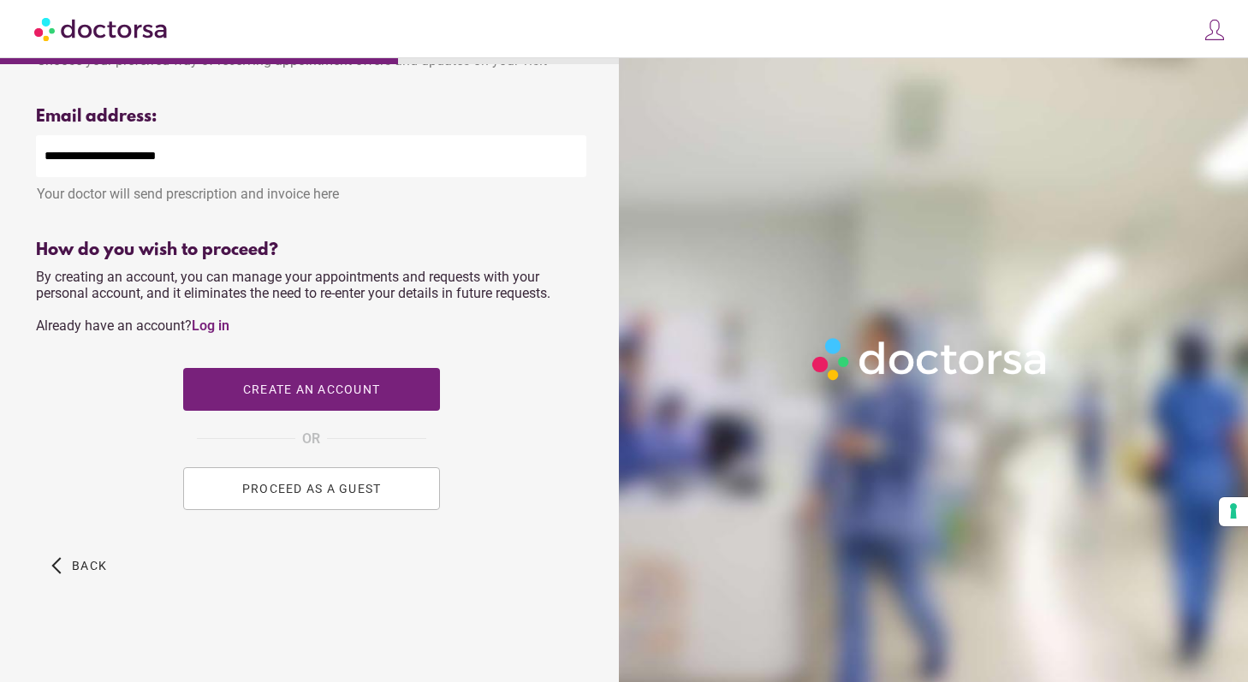
scroll to position [585, 0]
click at [293, 484] on span "PROCEED AS A GUEST" at bounding box center [311, 489] width 140 height 14
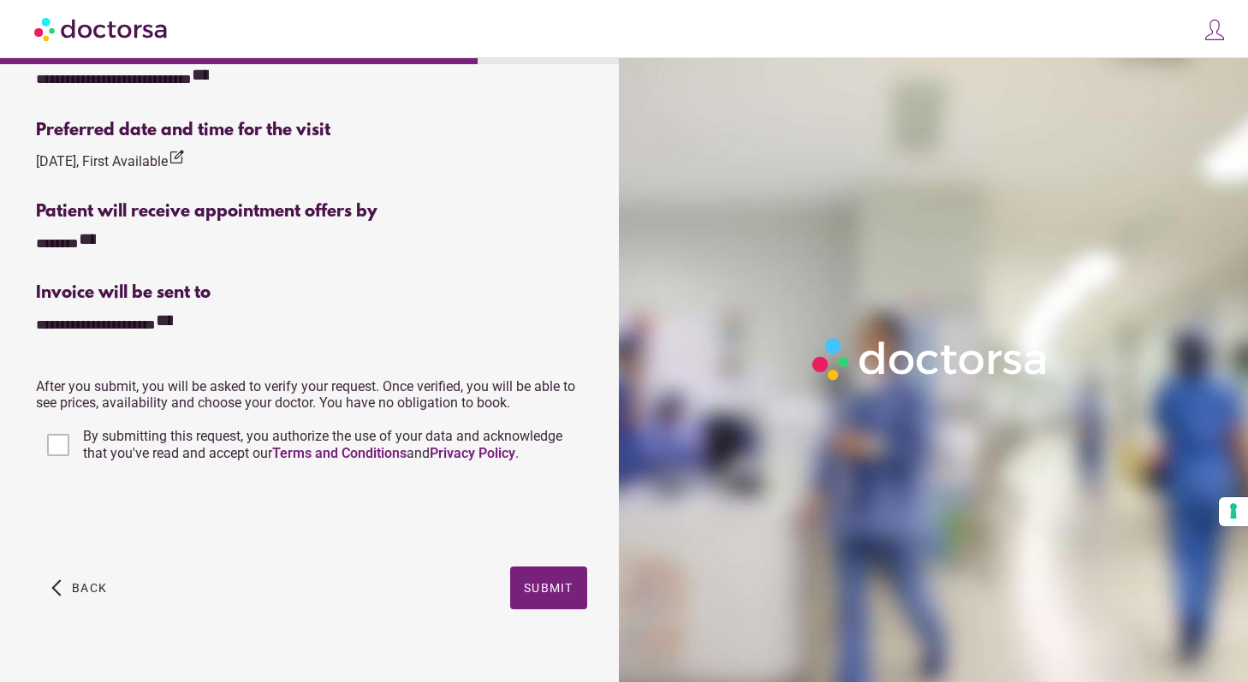
scroll to position [553, 0]
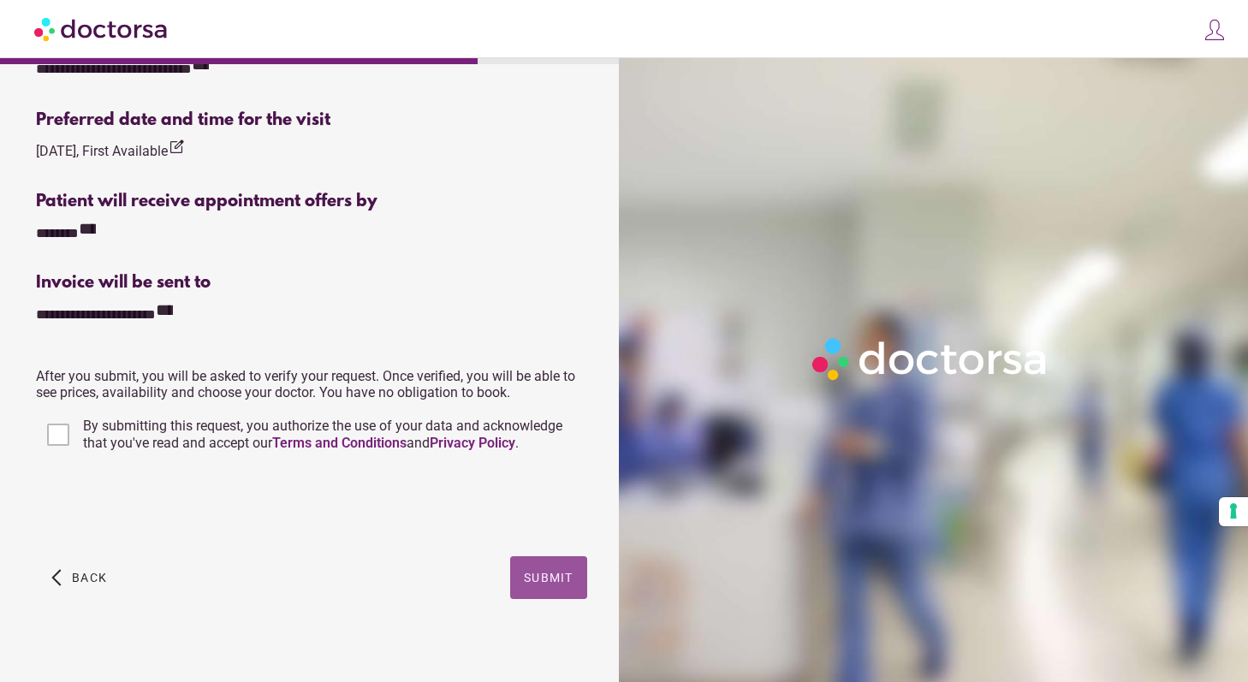
click at [548, 582] on span "Submit" at bounding box center [549, 578] width 50 height 14
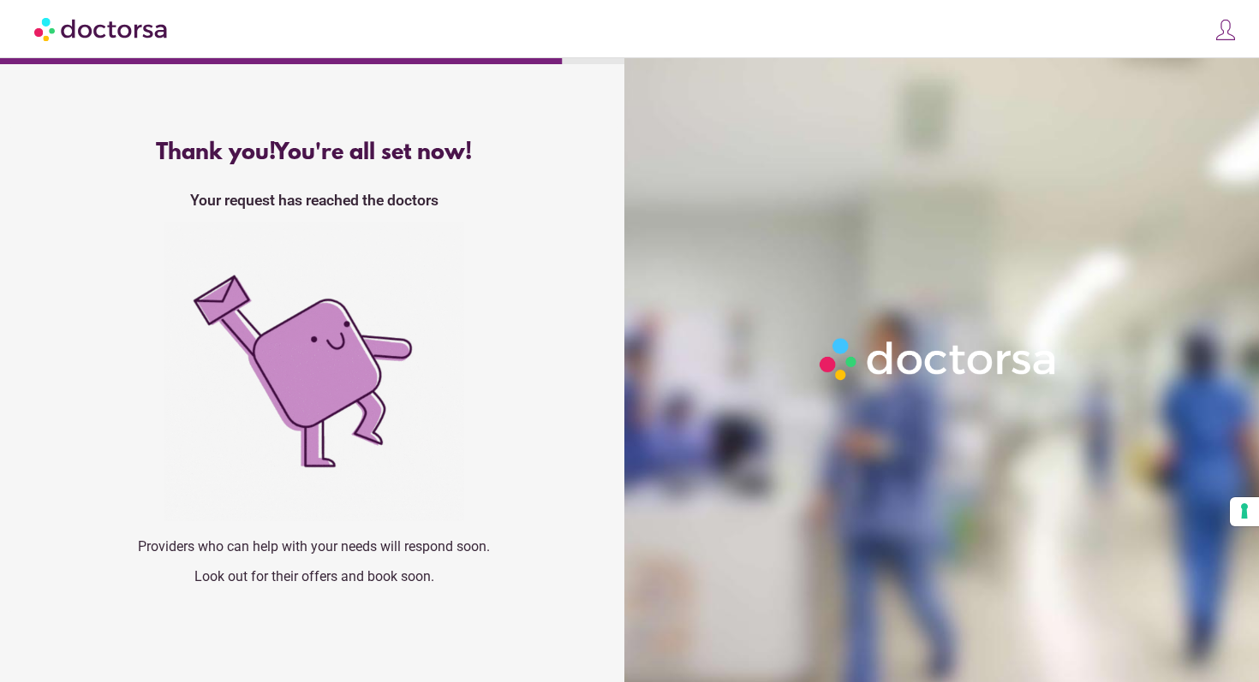
click at [339, 75] on div "What brings you in? Get Urgent Care Online Immediate primary care, 24/7 help Se…" at bounding box center [629, 321] width 1259 height 643
